Goal: Information Seeking & Learning: Learn about a topic

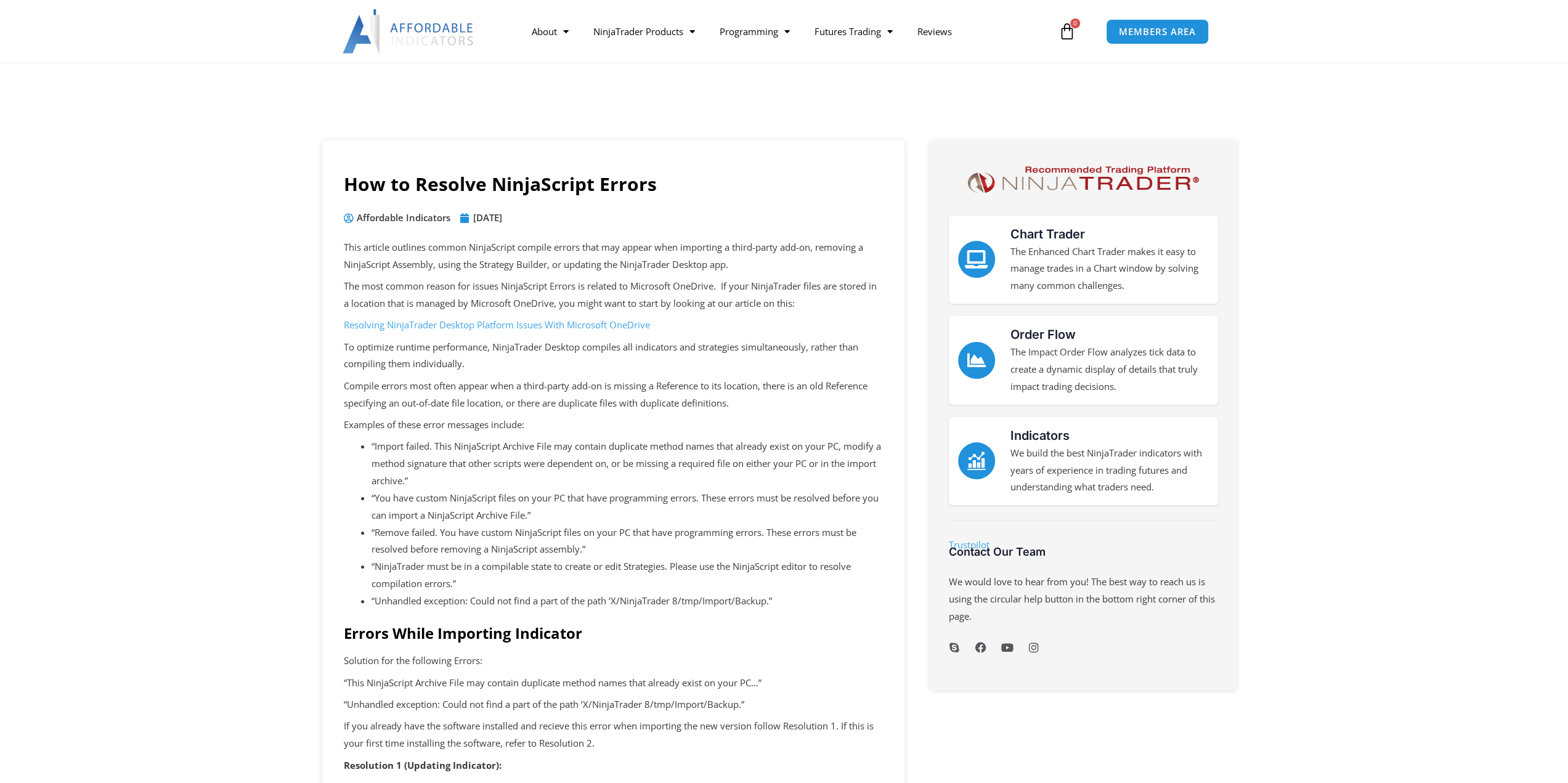
scroll to position [267, 0]
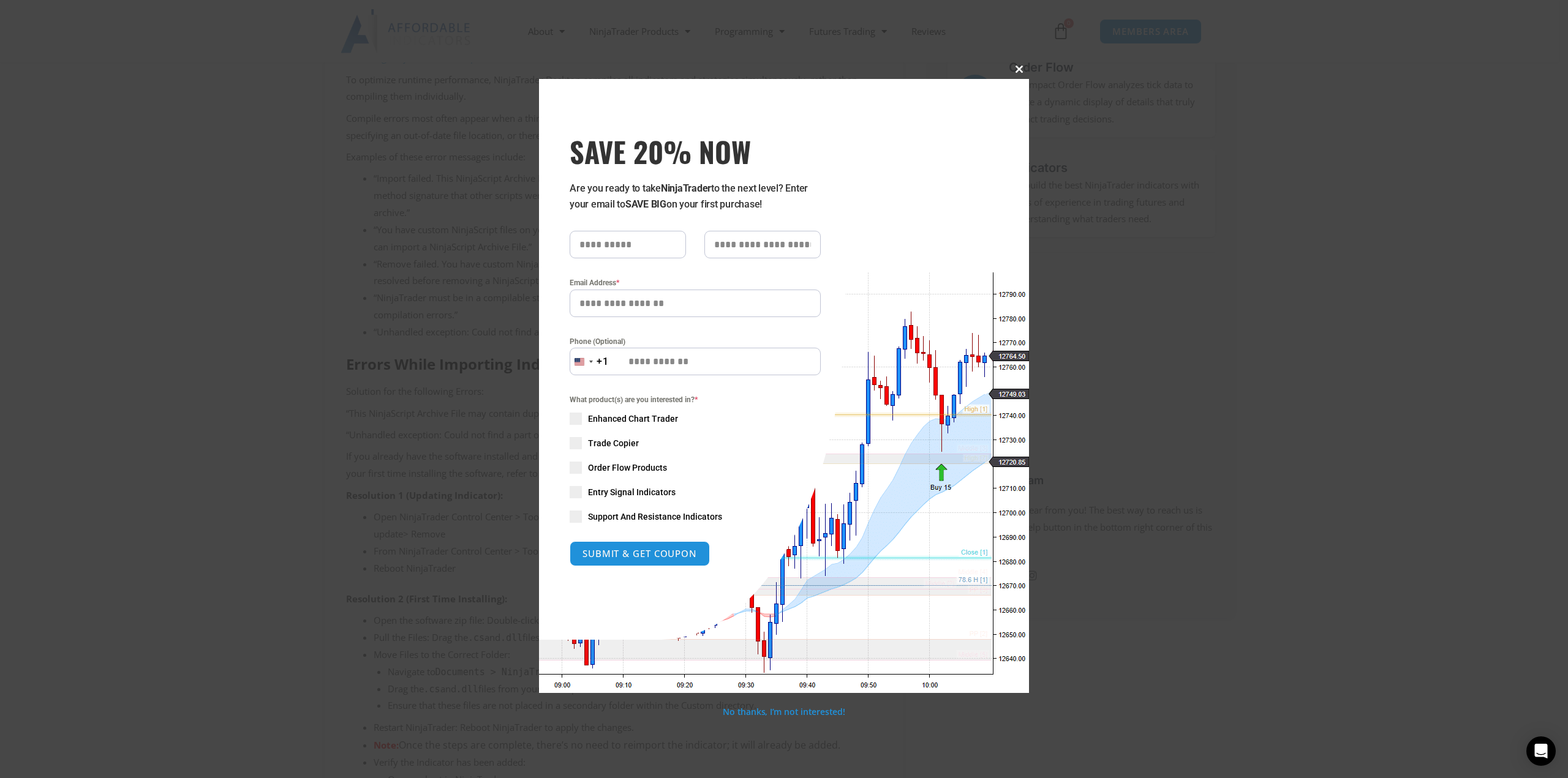
click at [1016, 71] on span at bounding box center [1019, 70] width 19 height 7
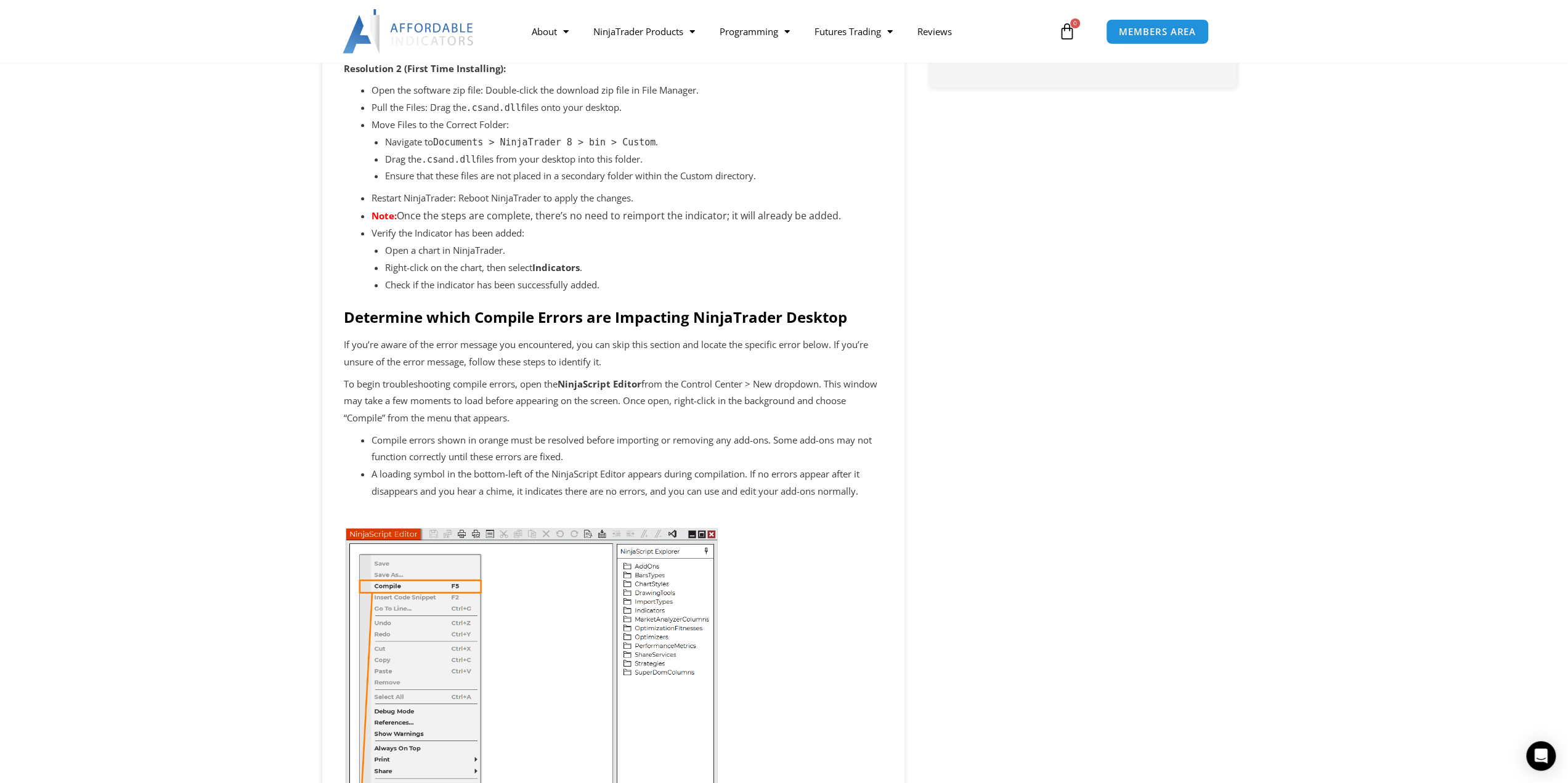
scroll to position [1068, 0]
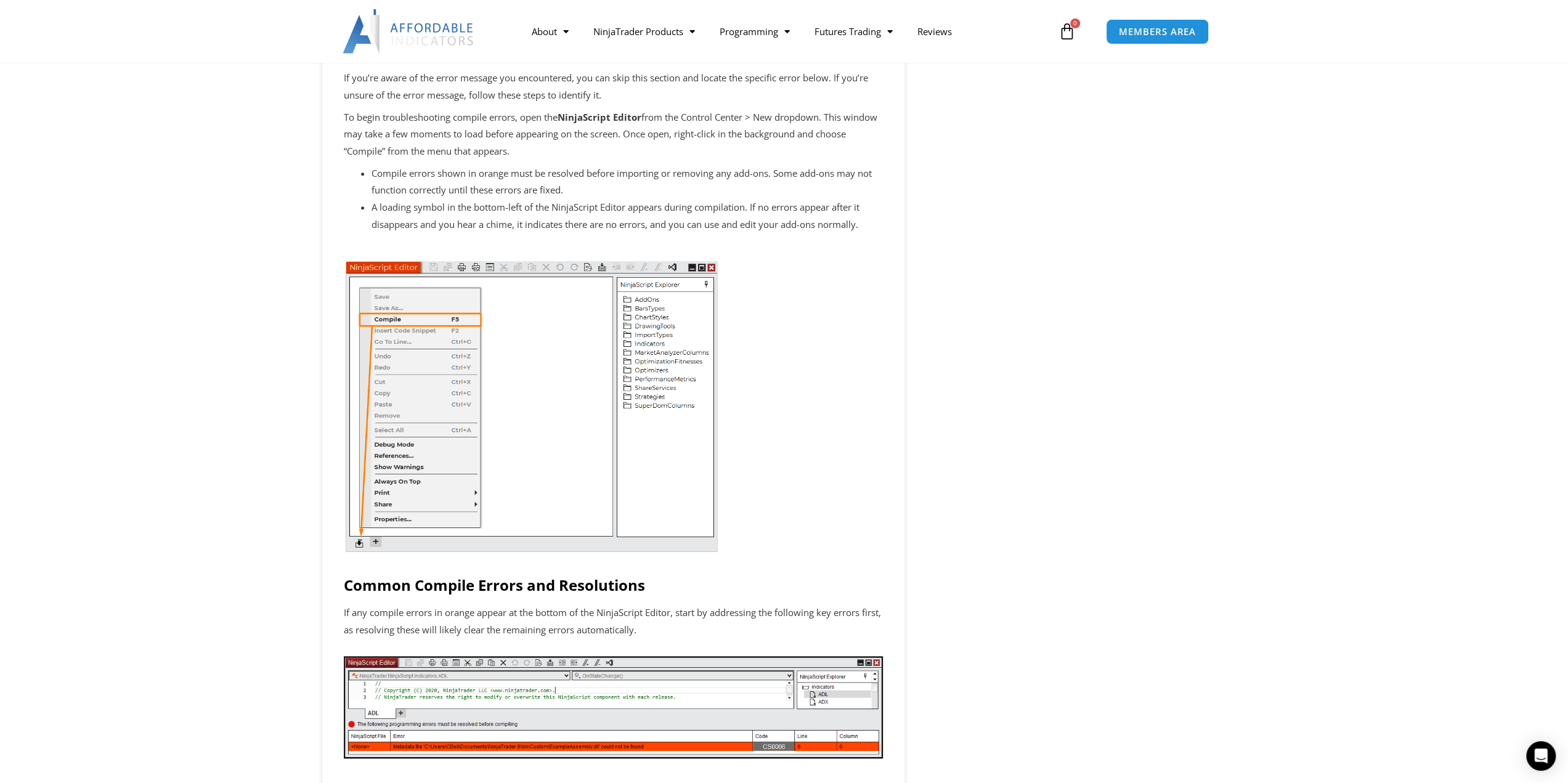
click at [1025, 377] on div "Chart Trader The Enhanced Chart Trader makes it easy to manage trades in a Char…" at bounding box center [1078, 608] width 332 height 3072
